Goal: Transaction & Acquisition: Purchase product/service

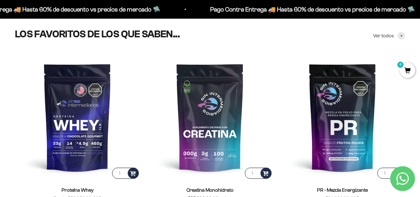
scroll to position [218, 0]
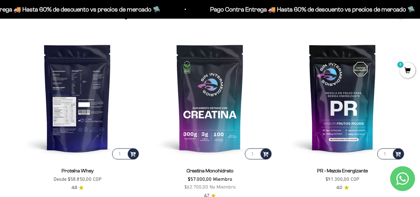
click at [81, 110] on img at bounding box center [77, 97] width 125 height 125
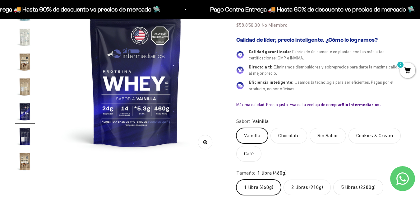
click at [249, 137] on label "Vainilla" at bounding box center [252, 136] width 32 height 16
click at [236, 128] on input "Vainilla" at bounding box center [236, 127] width 0 height 0
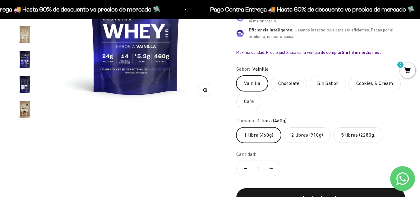
scroll to position [155, 0]
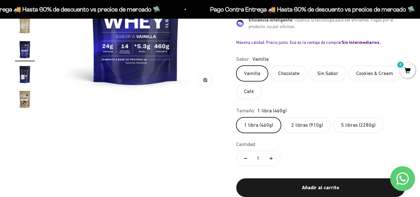
click at [302, 127] on label "2 libras (910g)" at bounding box center [307, 125] width 47 height 16
click at [236, 117] on input "2 libras (910g)" at bounding box center [236, 117] width 0 height 0
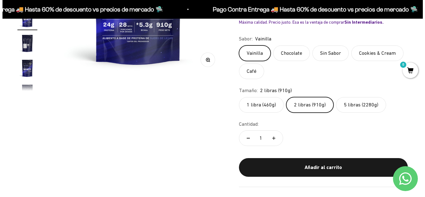
scroll to position [187, 0]
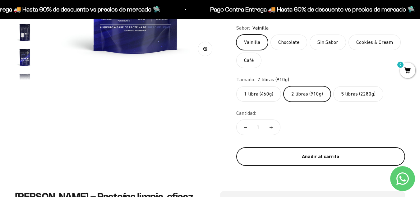
click at [329, 157] on div "Añadir al carrito" at bounding box center [321, 156] width 144 height 8
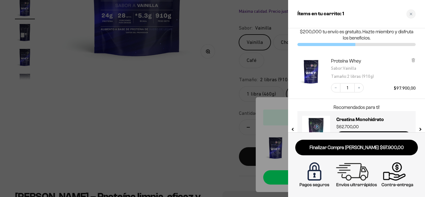
scroll to position [1, 0]
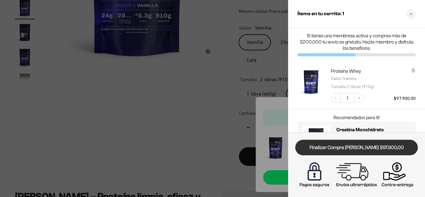
click at [374, 150] on link "Finalizar Compra [PERSON_NAME] $97.900,00" at bounding box center [356, 148] width 122 height 16
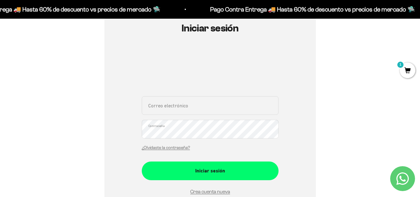
scroll to position [31, 0]
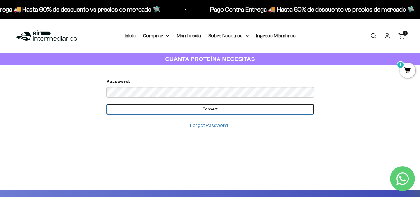
click at [252, 110] on input "Connect" at bounding box center [210, 109] width 208 height 11
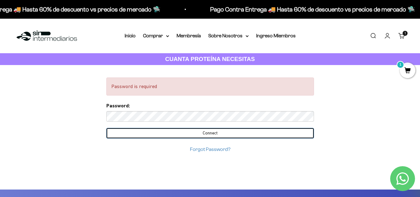
click at [237, 135] on input "Connect" at bounding box center [210, 133] width 208 height 11
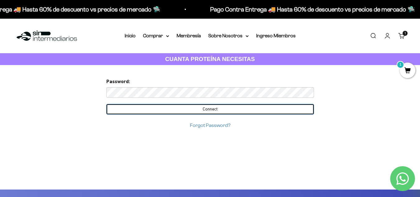
click at [246, 108] on input "Connect" at bounding box center [210, 109] width 208 height 11
click at [261, 112] on input "Connect" at bounding box center [210, 109] width 208 height 11
click at [258, 111] on input "Connect" at bounding box center [210, 109] width 208 height 11
click at [264, 110] on input "Connect" at bounding box center [210, 109] width 208 height 11
click at [249, 112] on input "Connect" at bounding box center [210, 109] width 208 height 11
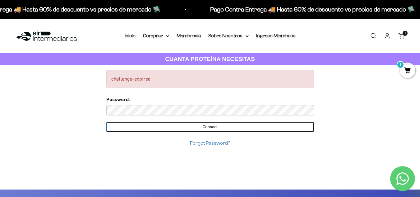
click at [226, 129] on input "Connect" at bounding box center [210, 127] width 208 height 11
click at [226, 128] on input "Connect" at bounding box center [210, 127] width 208 height 11
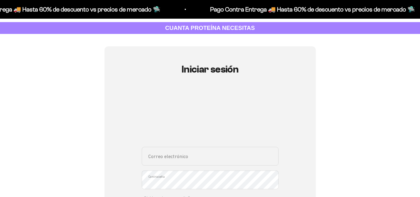
scroll to position [31, 0]
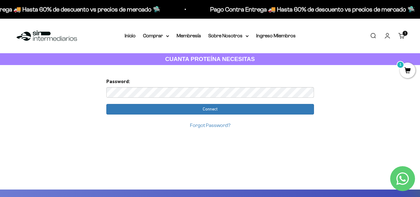
click at [405, 66] on span "1" at bounding box center [408, 70] width 16 height 16
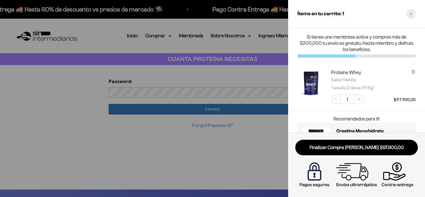
click at [411, 14] on icon "Close cart" at bounding box center [410, 13] width 3 height 3
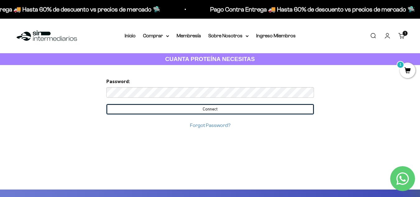
click at [226, 109] on input "Connect" at bounding box center [210, 109] width 208 height 11
click at [261, 112] on input "Connect" at bounding box center [210, 109] width 208 height 11
